Goal: Task Accomplishment & Management: Use online tool/utility

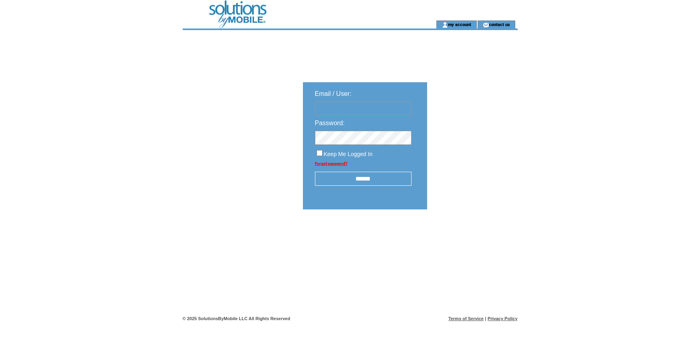
type input "**********"
click at [350, 179] on input "******" at bounding box center [363, 179] width 97 height 14
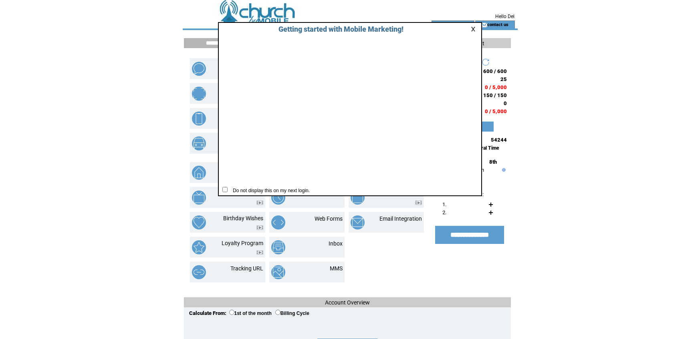
click at [473, 29] on link at bounding box center [474, 28] width 7 height 5
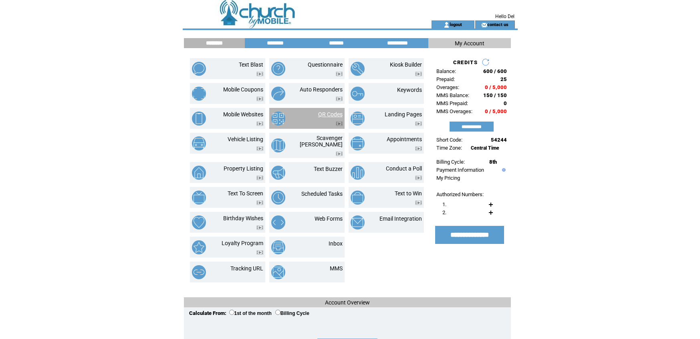
click at [330, 113] on link "QR Codes" at bounding box center [330, 114] width 24 height 6
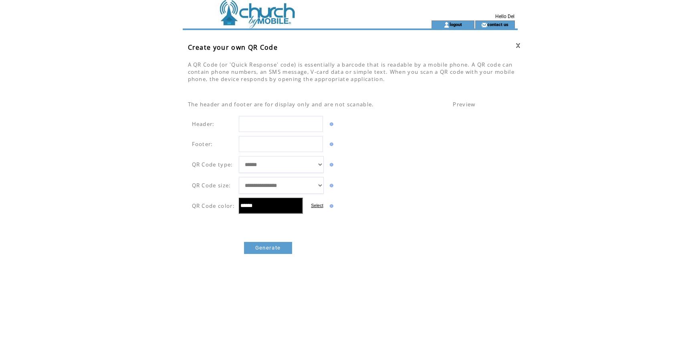
click at [464, 103] on span "Preview" at bounding box center [464, 104] width 22 height 7
click at [465, 105] on span "Preview" at bounding box center [464, 104] width 22 height 7
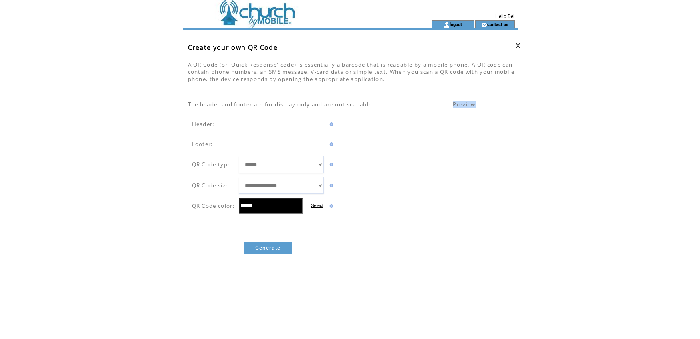
click at [465, 105] on span "Preview" at bounding box center [464, 104] width 22 height 7
click at [248, 14] on td at bounding box center [293, 10] width 220 height 20
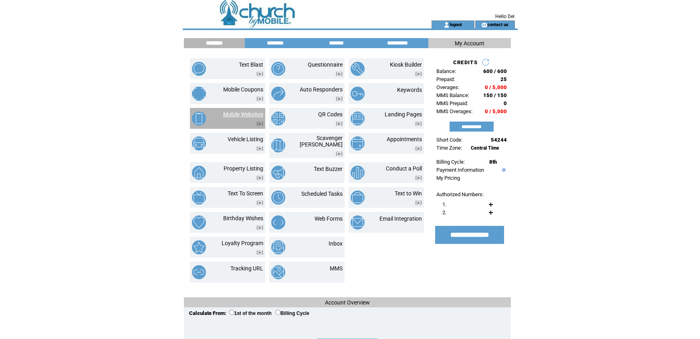
click at [250, 115] on link "Mobile Websites" at bounding box center [243, 114] width 40 height 6
click at [493, 24] on link "contact us" at bounding box center [497, 24] width 21 height 5
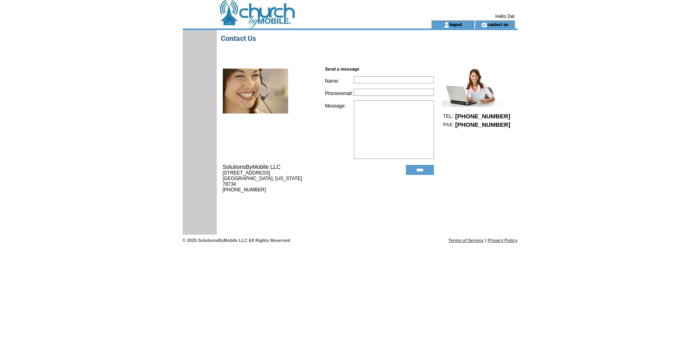
click at [261, 16] on td at bounding box center [293, 10] width 220 height 20
